Goal: Check status: Check status

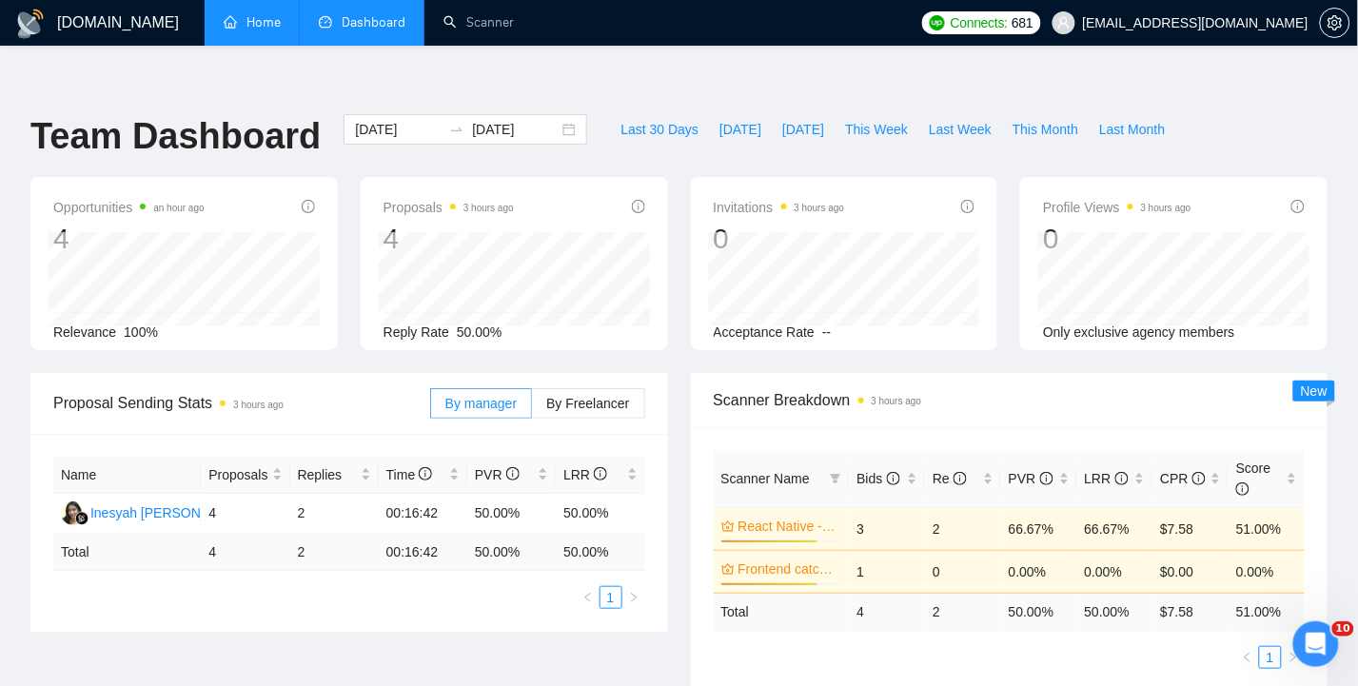
click at [269, 23] on link "Home" at bounding box center [252, 22] width 57 height 16
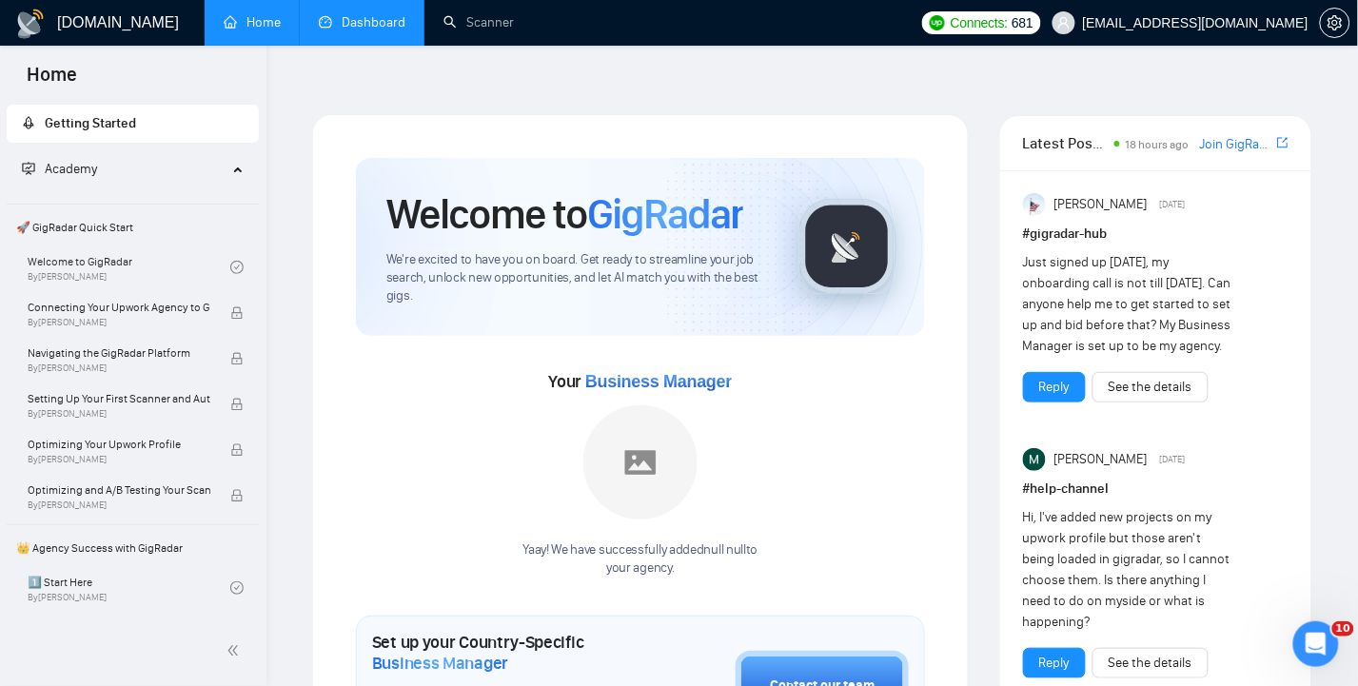
click at [365, 26] on link "Dashboard" at bounding box center [362, 22] width 87 height 16
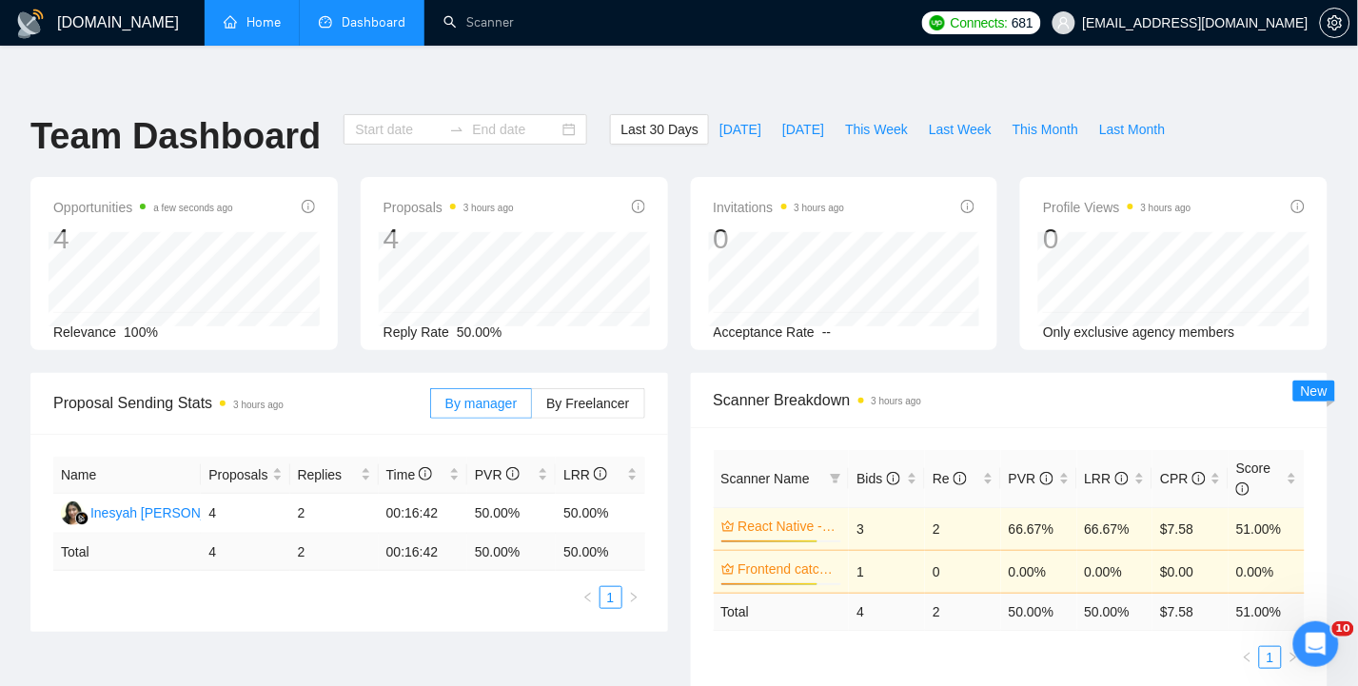
type input "[DATE]"
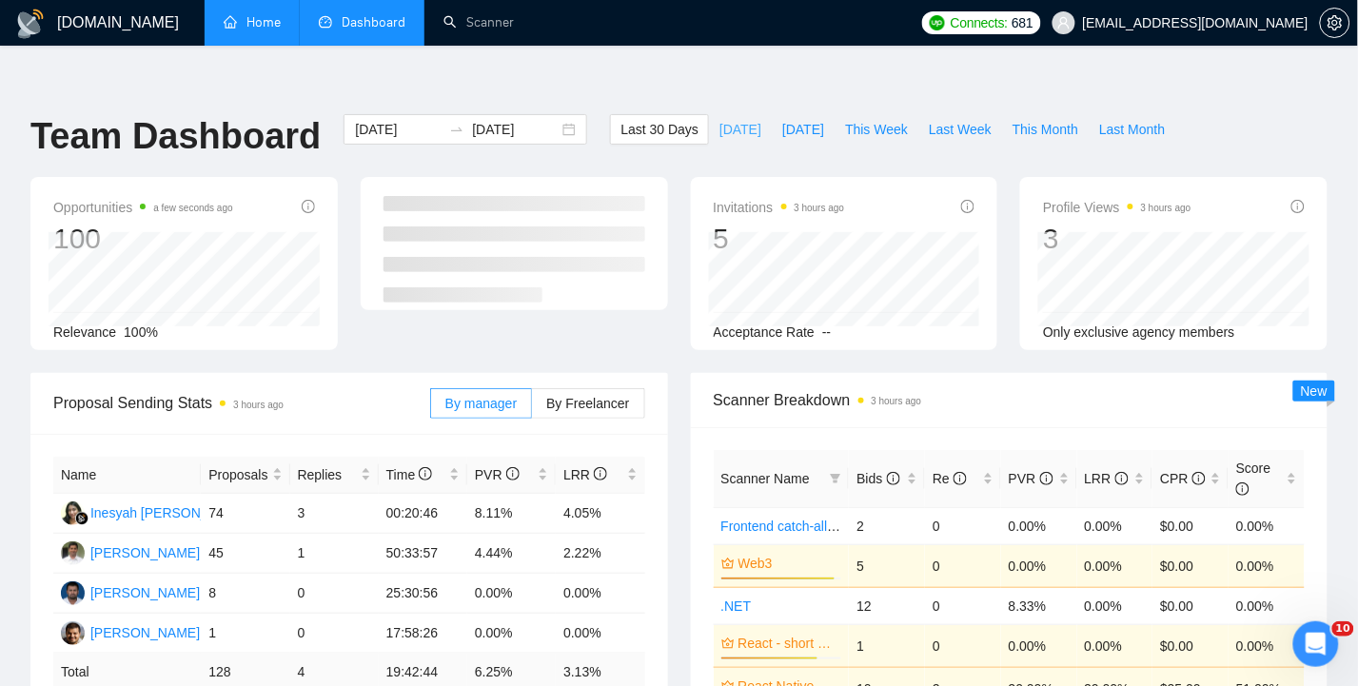
click at [737, 119] on span "[DATE]" at bounding box center [740, 129] width 42 height 21
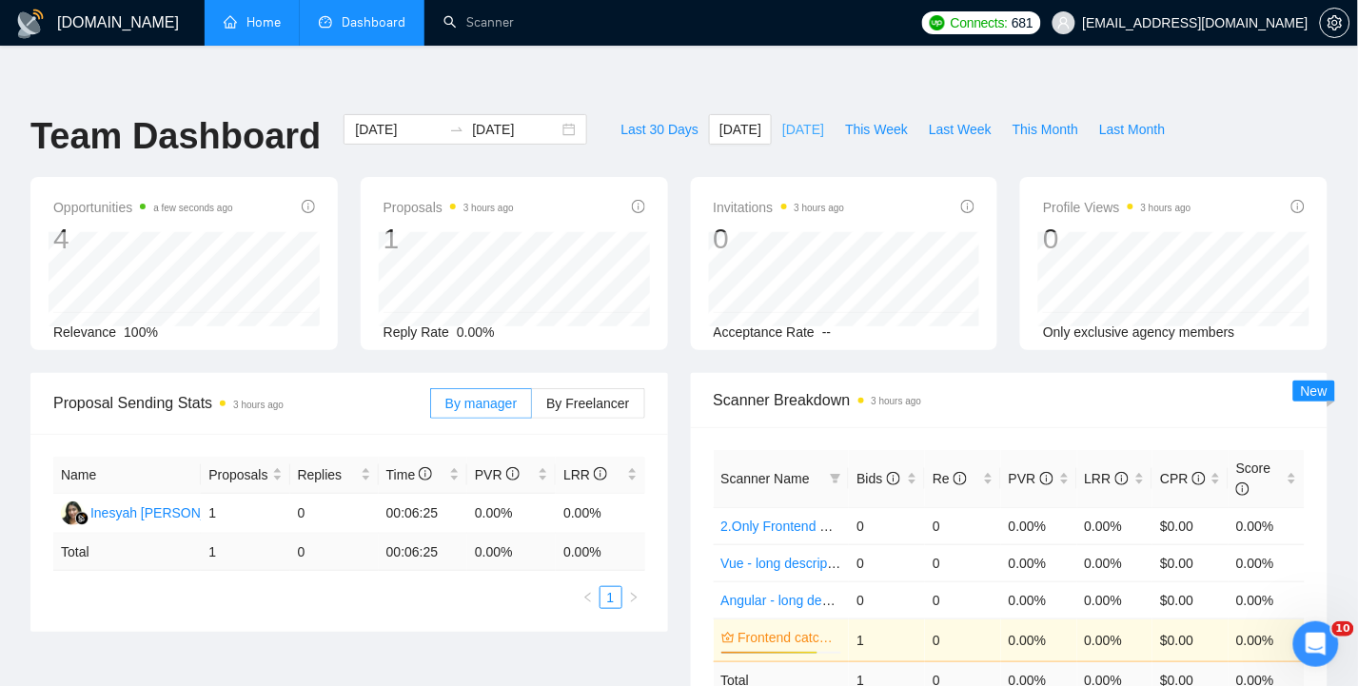
click at [823, 119] on span "[DATE]" at bounding box center [803, 129] width 42 height 21
type input "[DATE]"
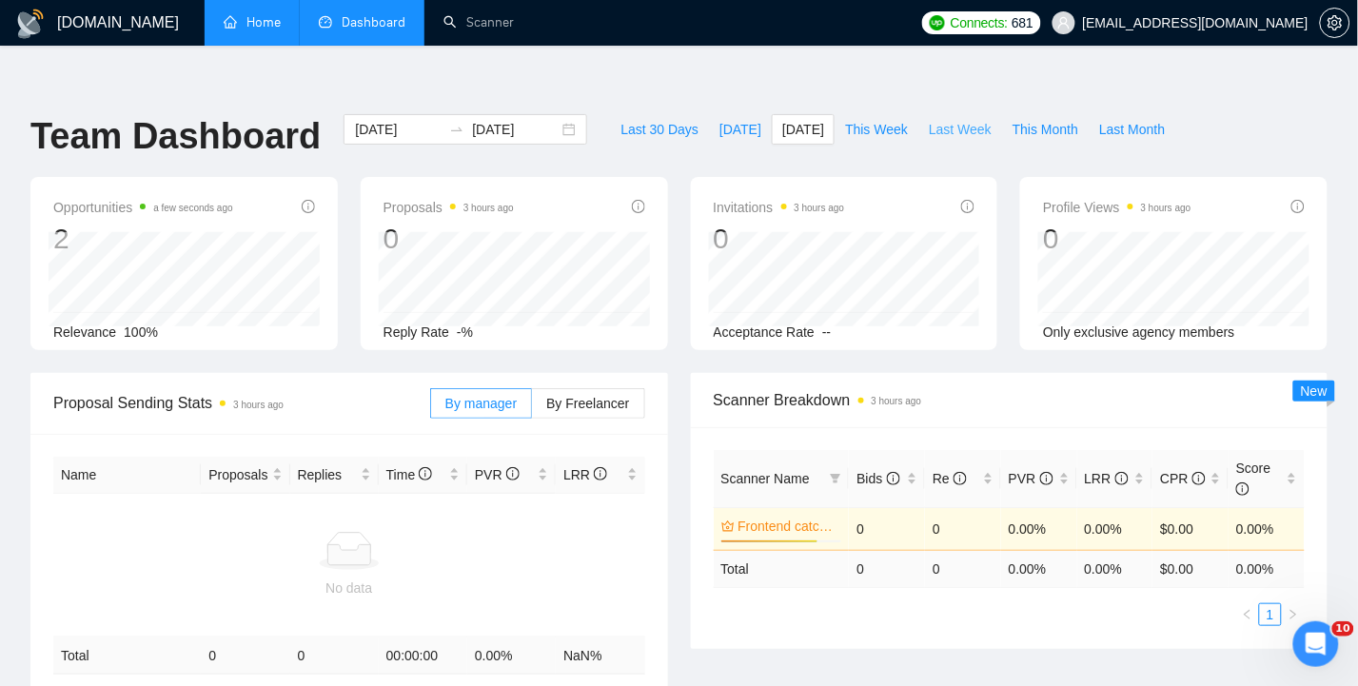
click at [977, 119] on span "Last Week" at bounding box center [960, 129] width 63 height 21
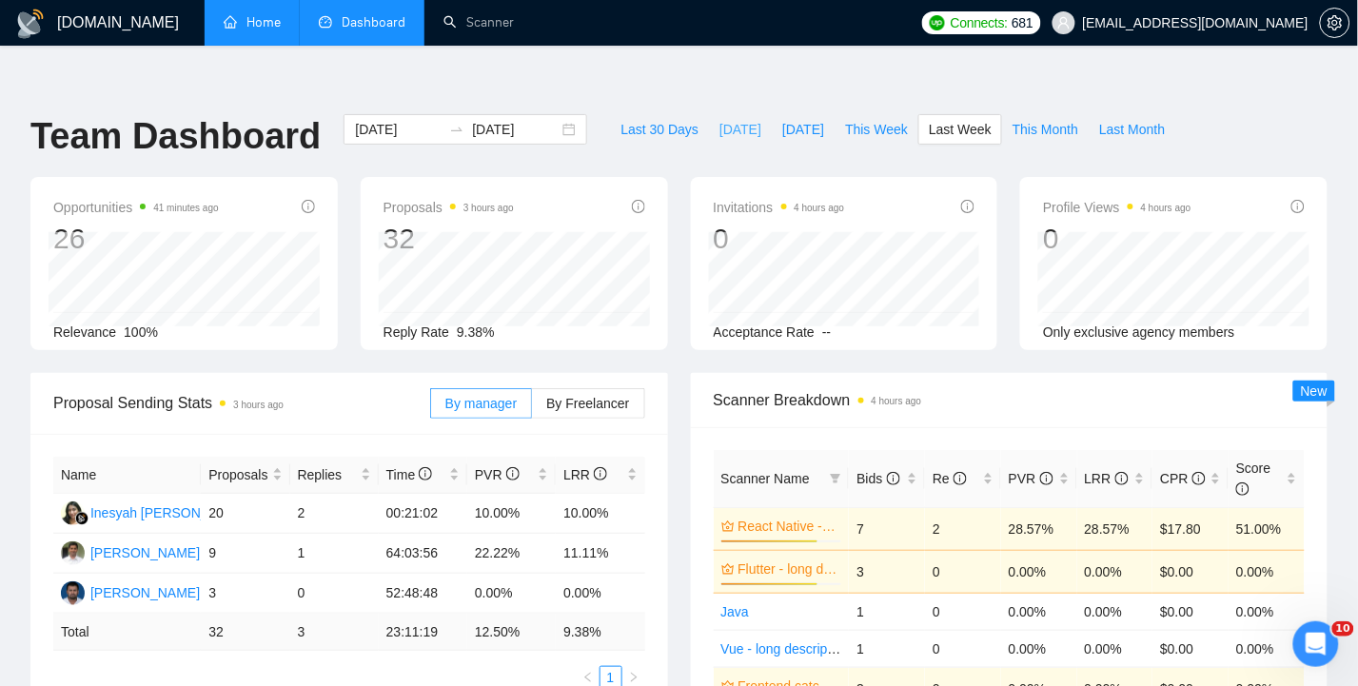
click at [742, 119] on span "[DATE]" at bounding box center [740, 129] width 42 height 21
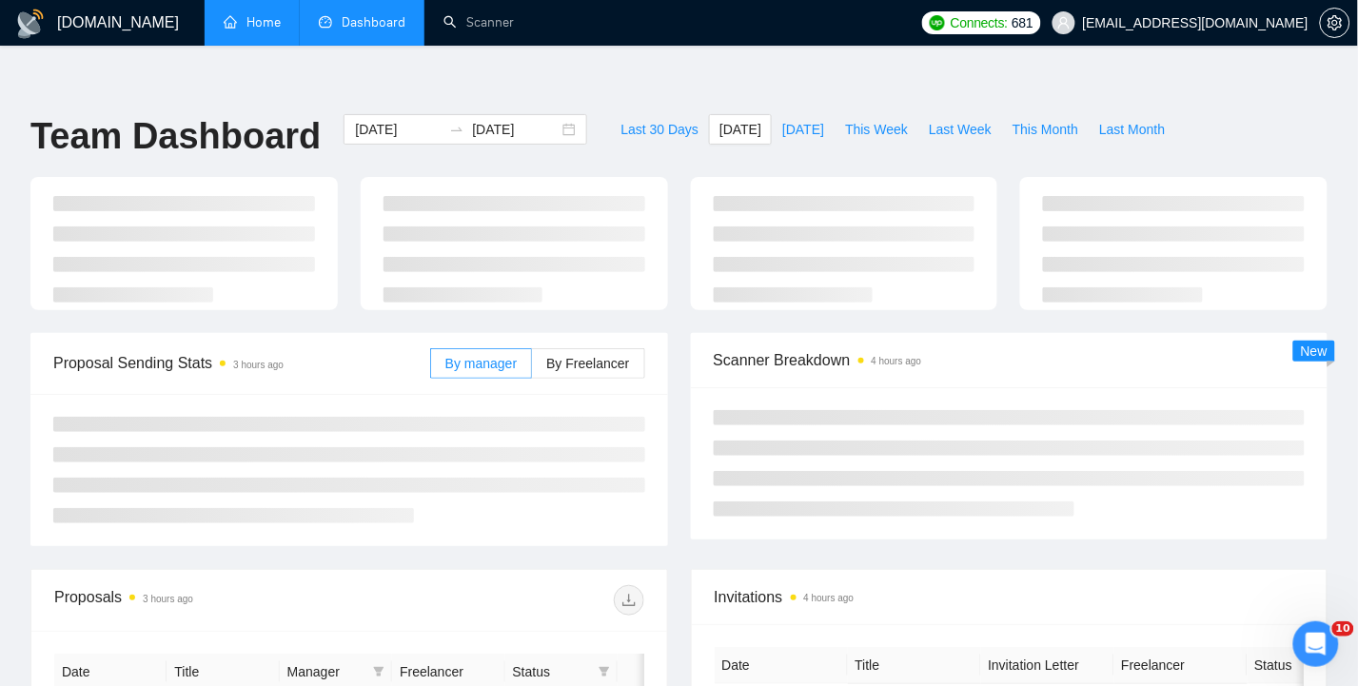
type input "[DATE]"
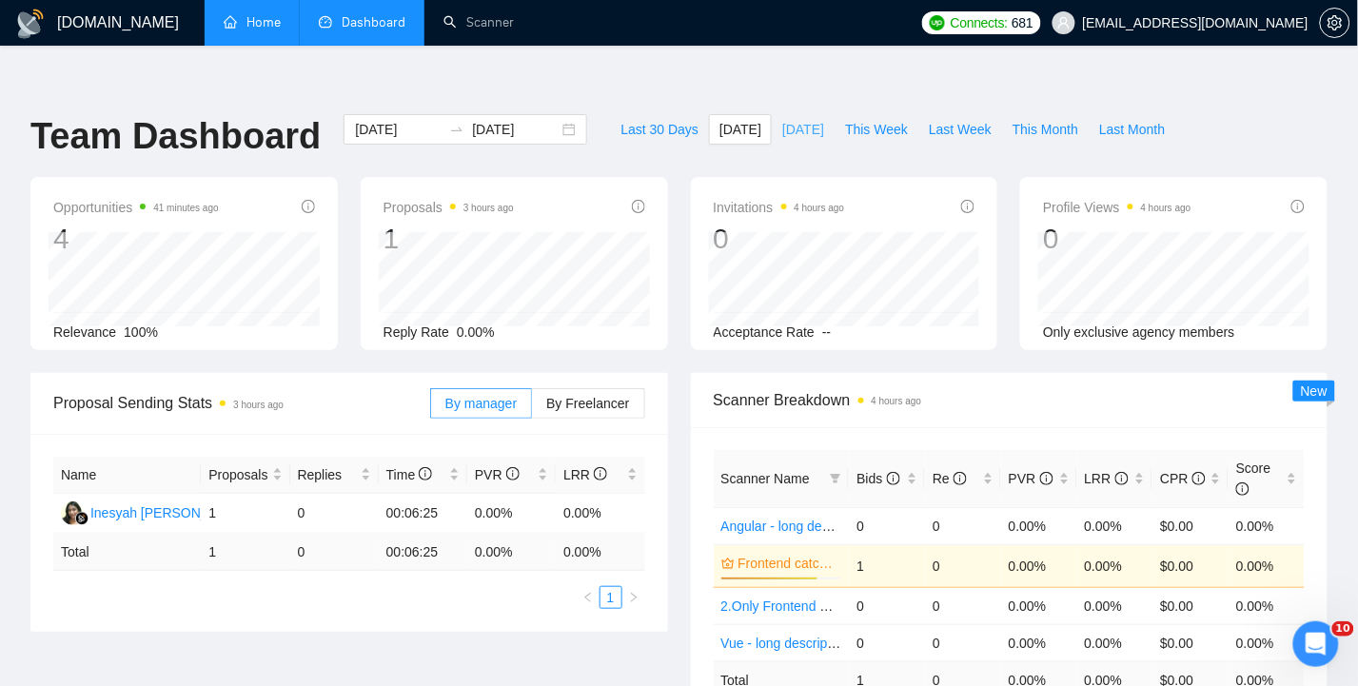
click at [793, 119] on span "[DATE]" at bounding box center [803, 129] width 42 height 21
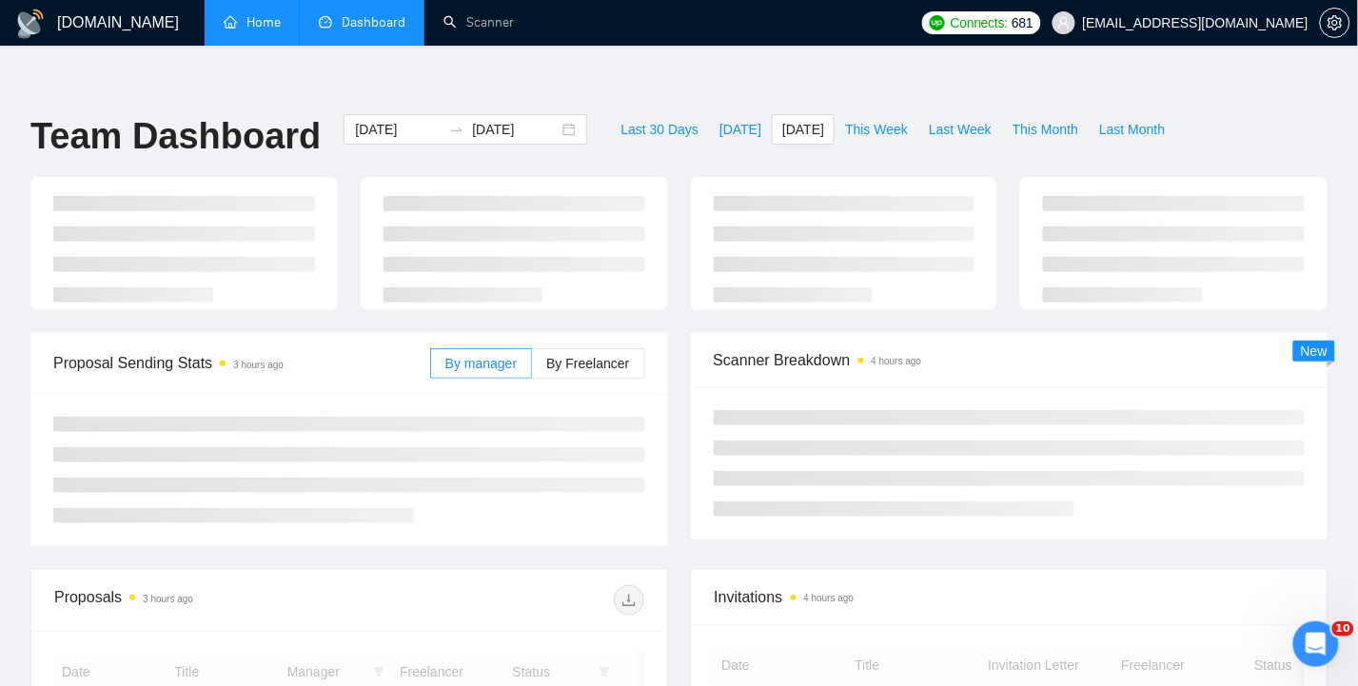
type input "[DATE]"
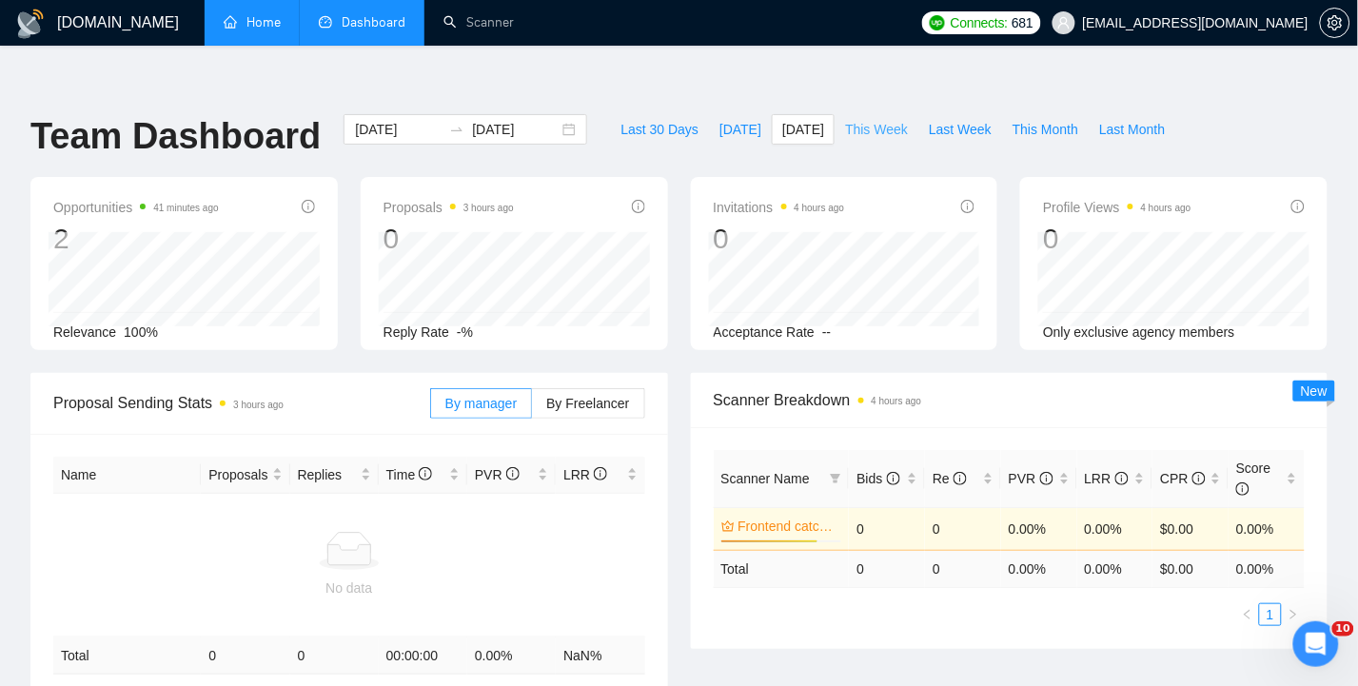
click at [880, 119] on span "This Week" at bounding box center [876, 129] width 63 height 21
type input "[DATE]"
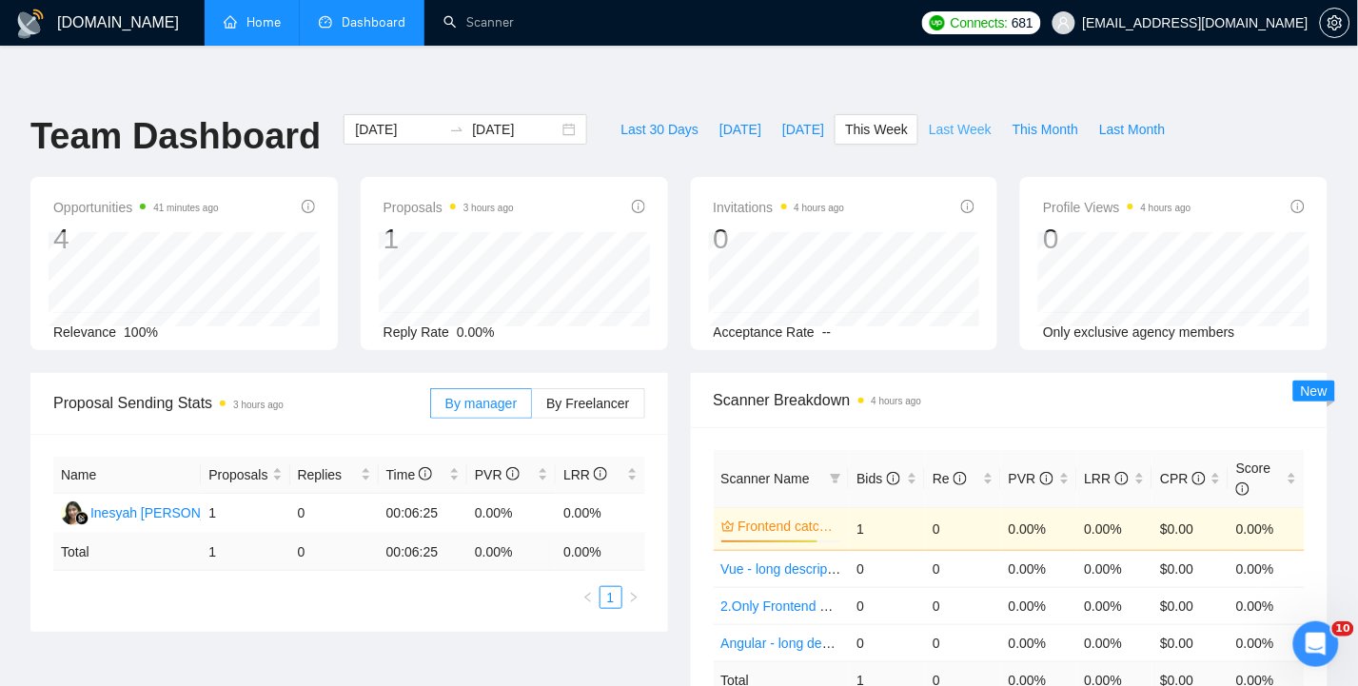
click at [969, 119] on span "Last Week" at bounding box center [960, 129] width 63 height 21
type input "[DATE]"
